Goal: Information Seeking & Learning: Check status

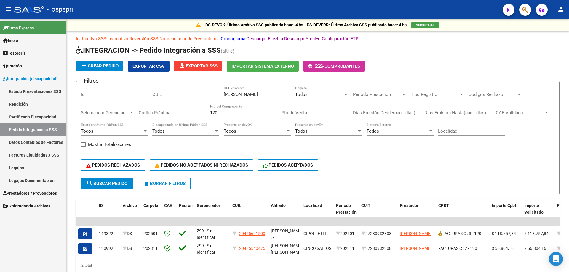
click at [269, 92] on div "[PERSON_NAME] CUIT/Nombre" at bounding box center [257, 92] width 67 height 13
click at [269, 93] on input "[PERSON_NAME]" at bounding box center [257, 94] width 67 height 5
drag, startPoint x: 285, startPoint y: 95, endPoint x: 145, endPoint y: 93, distance: 140.5
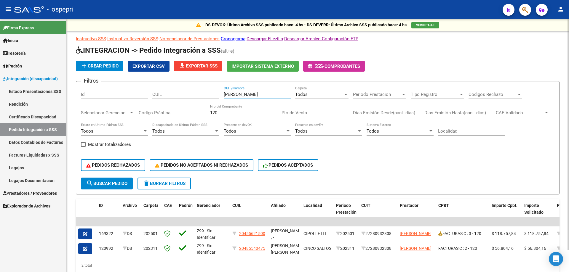
click at [144, 94] on div "Filtros Id CUIL [PERSON_NAME] CUIT/Nombre Todos Carpeta Periodo Prestacion Peri…" at bounding box center [318, 132] width 474 height 92
paste input "[PERSON_NAME]"
type input "[PERSON_NAME]"
drag, startPoint x: 223, startPoint y: 112, endPoint x: 84, endPoint y: 117, distance: 139.7
click at [84, 117] on div "Filtros Id CUIL [PERSON_NAME] CUIT/Nombre Todos Carpeta Periodo Prestacion Peri…" at bounding box center [318, 132] width 474 height 92
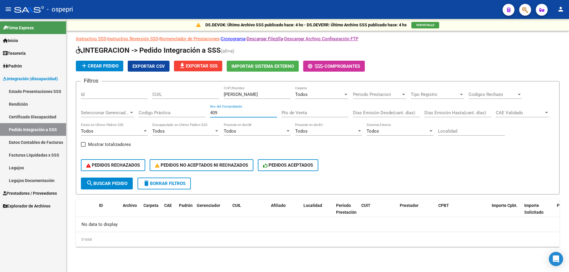
click at [337, 93] on div "Todos" at bounding box center [319, 94] width 48 height 5
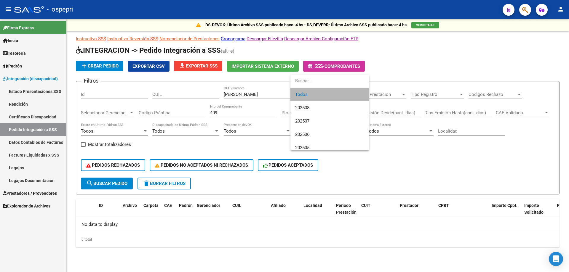
drag, startPoint x: 331, startPoint y: 94, endPoint x: 304, endPoint y: 93, distance: 26.4
click at [330, 93] on span "Todos" at bounding box center [329, 94] width 69 height 13
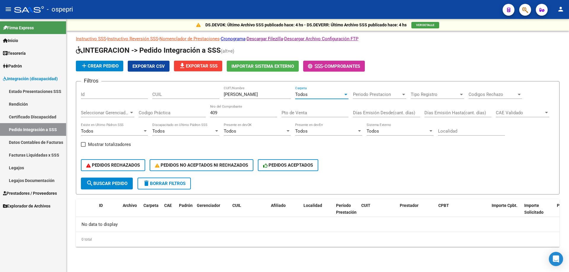
click at [224, 112] on input "409" at bounding box center [243, 112] width 67 height 5
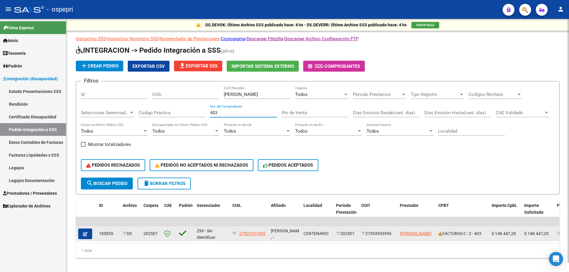
type input "403"
click at [84, 236] on icon "button" at bounding box center [85, 234] width 4 height 4
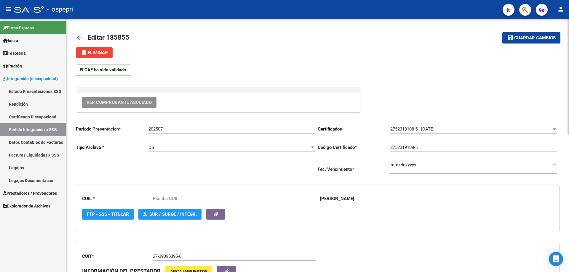
click at [105, 102] on span "Ver Comprobante Asociado" at bounding box center [119, 102] width 65 height 5
type input "27523191085"
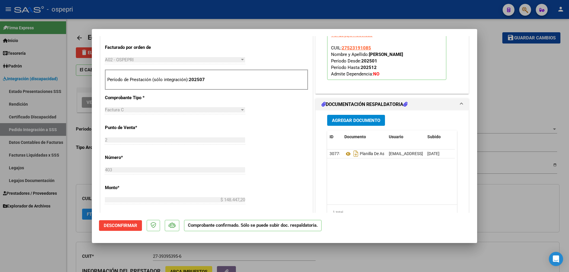
scroll to position [237, 0]
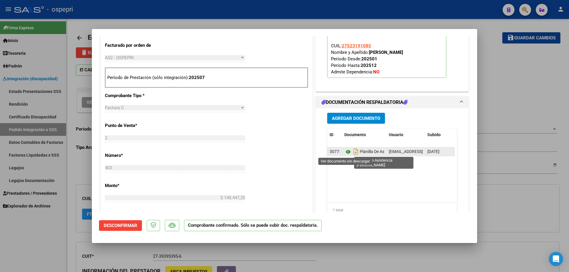
click at [346, 153] on icon at bounding box center [348, 152] width 8 height 7
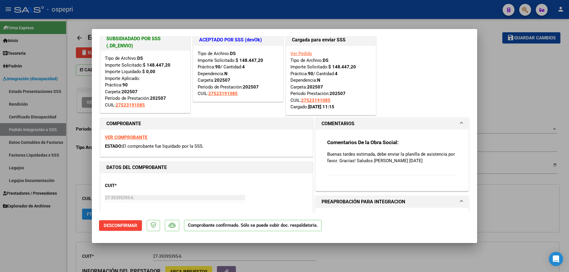
scroll to position [0, 0]
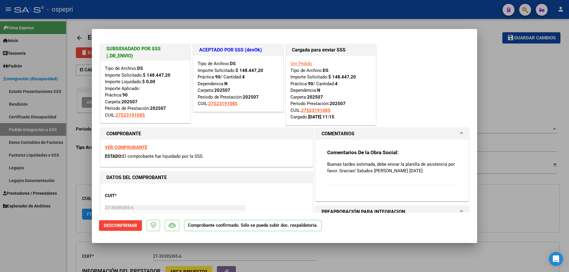
type input "$ 0,00"
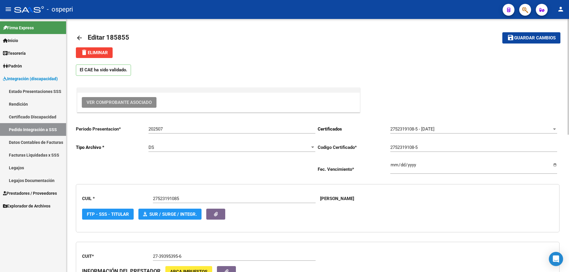
click at [79, 38] on mat-icon "arrow_back" at bounding box center [79, 37] width 7 height 7
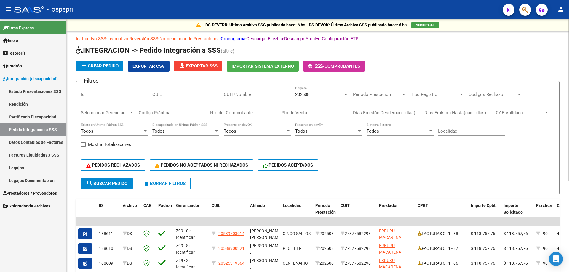
click at [23, 194] on span "Prestadores / Proveedores" at bounding box center [30, 193] width 54 height 7
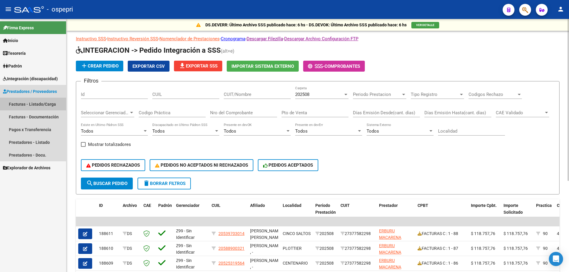
click at [23, 105] on link "Facturas - Listado/Carga" at bounding box center [33, 104] width 66 height 13
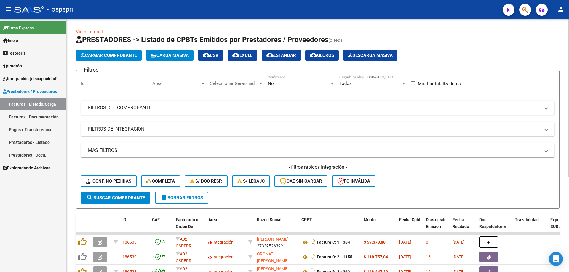
click at [117, 108] on mat-panel-title "FILTROS DEL COMPROBANTE" at bounding box center [314, 108] width 452 height 7
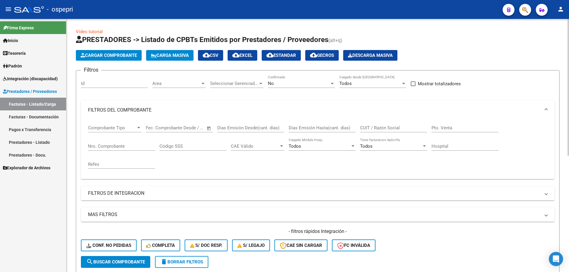
click at [98, 147] on input "Nro. Comprobante" at bounding box center [121, 146] width 67 height 5
type input "409"
